Goal: Navigation & Orientation: Find specific page/section

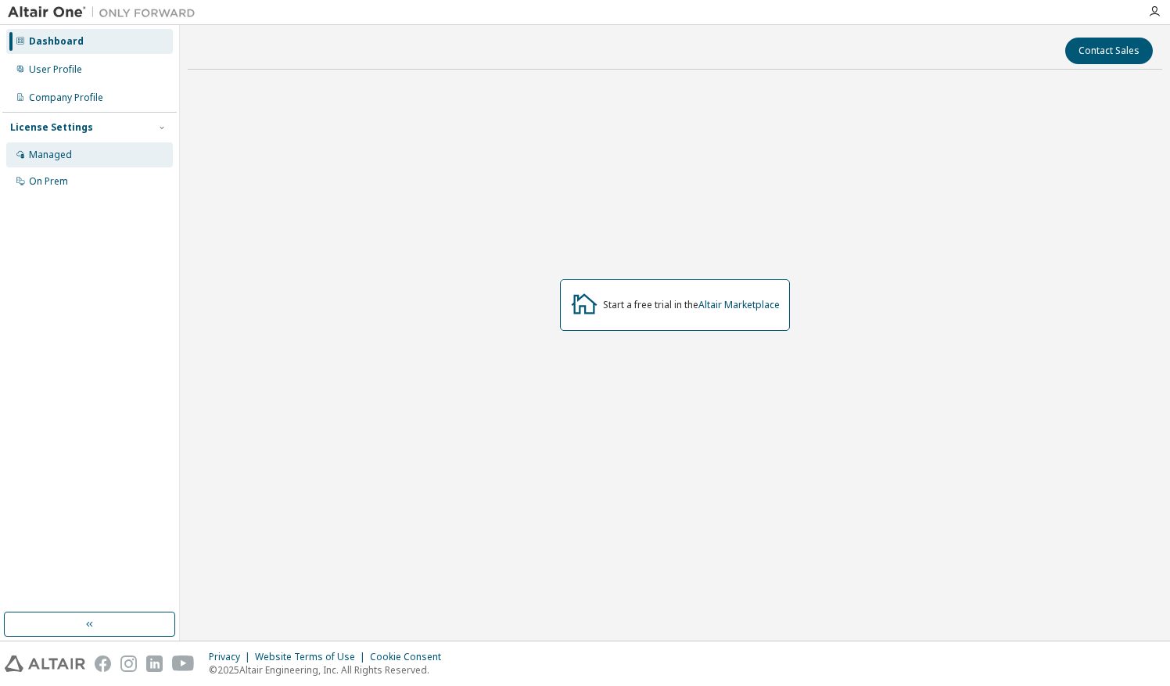
click at [39, 158] on div "Managed" at bounding box center [50, 155] width 43 height 13
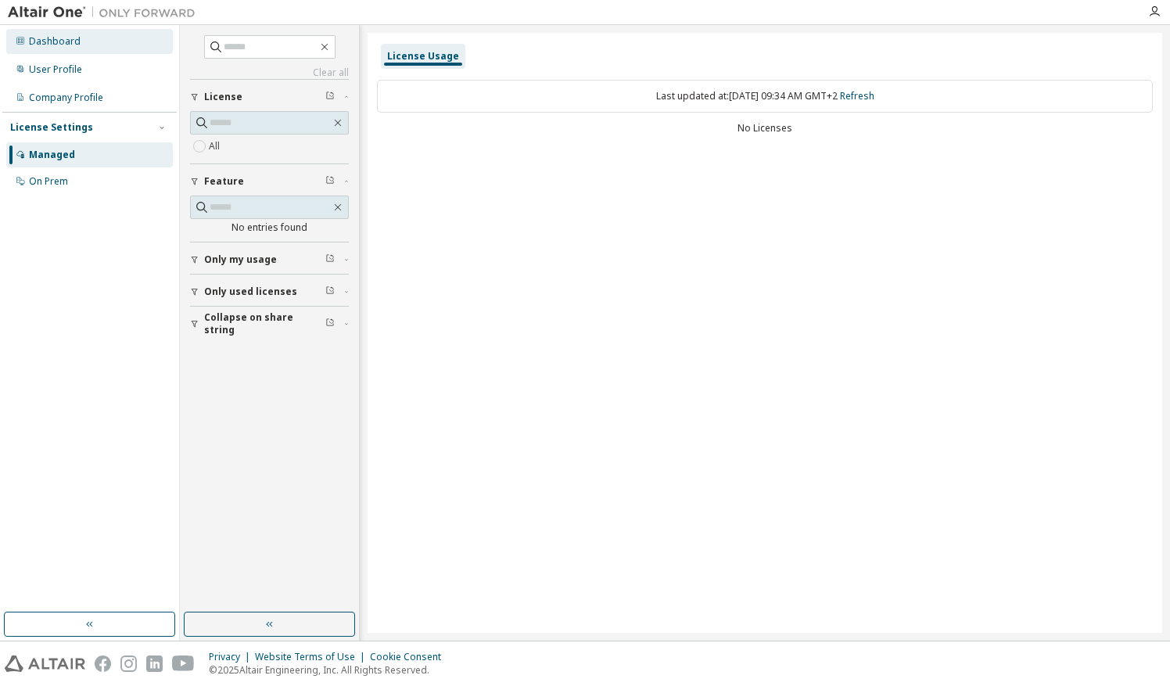
click at [61, 45] on div "Dashboard" at bounding box center [55, 41] width 52 height 13
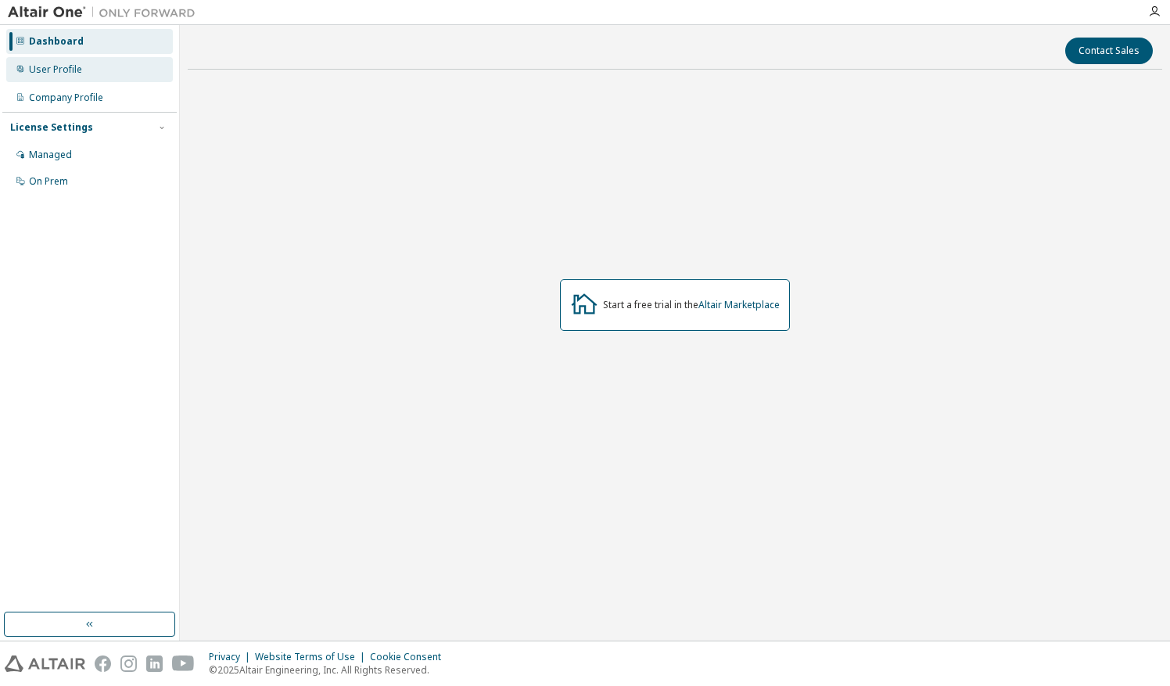
click at [64, 70] on div "User Profile" at bounding box center [55, 69] width 53 height 13
